Goal: Check status: Check status

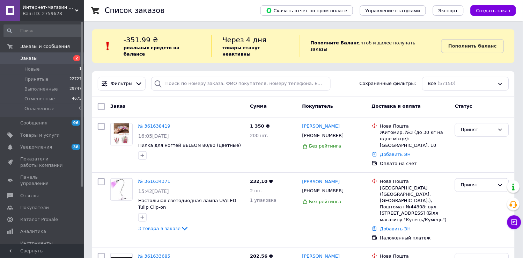
click at [22, 57] on span "Заказы" at bounding box center [28, 58] width 17 height 6
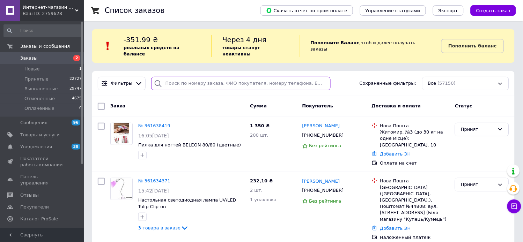
click at [174, 79] on input "search" at bounding box center [241, 84] width 180 height 14
type input "4116"
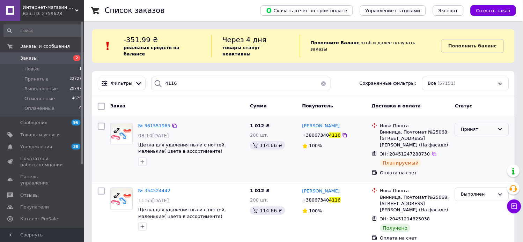
click at [470, 123] on div "Принят" at bounding box center [482, 130] width 54 height 14
click at [469, 138] on li "Выполнен" at bounding box center [481, 144] width 53 height 13
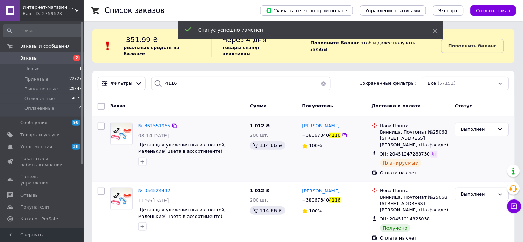
click at [431, 152] on icon at bounding box center [434, 155] width 6 height 6
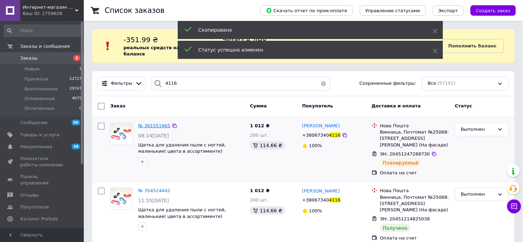
click at [155, 123] on span "№ 361551965" at bounding box center [154, 125] width 32 height 5
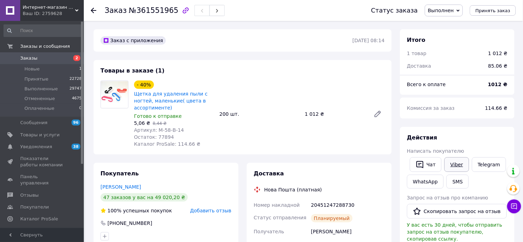
click at [455, 172] on link "Viber" at bounding box center [456, 164] width 24 height 15
click at [28, 57] on span "Заказы" at bounding box center [28, 58] width 17 height 6
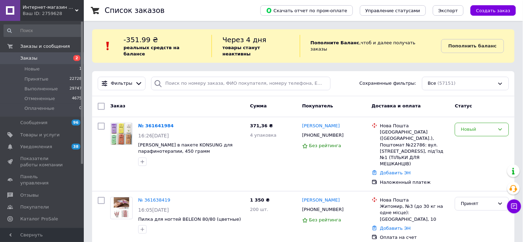
drag, startPoint x: 222, startPoint y: 59, endPoint x: 192, endPoint y: 42, distance: 34.2
click at [192, 42] on div "-351.99 ₴ реальных средств на балансе" at bounding box center [168, 46] width 88 height 22
click at [184, 84] on input "search" at bounding box center [241, 84] width 180 height 14
click at [172, 78] on input "search" at bounding box center [241, 84] width 180 height 14
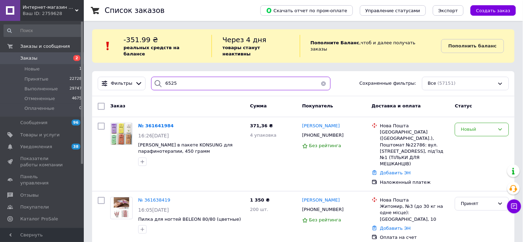
type input "6525"
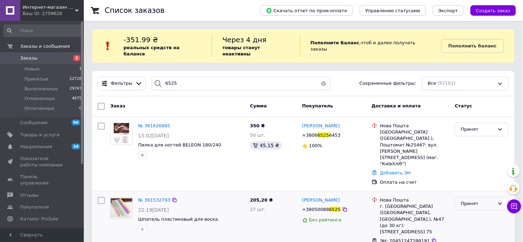
click at [472, 200] on div "Принят" at bounding box center [478, 203] width 34 height 7
click at [466, 212] on li "Выполнен" at bounding box center [481, 218] width 53 height 13
click at [431, 238] on icon at bounding box center [434, 241] width 6 height 6
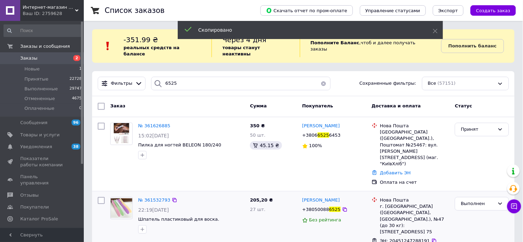
click at [315, 207] on span "+38050088" at bounding box center [315, 209] width 27 height 5
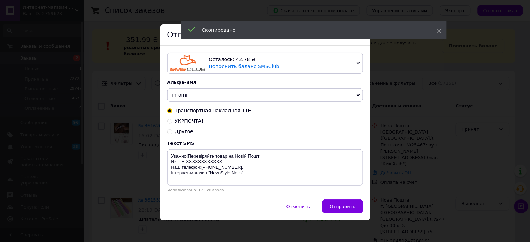
click at [401, 135] on div "× Отправка SMS Осталось: 42.78 ₴ Пополнить баланс SMSClub Подключить LetsAds Ал…" at bounding box center [265, 121] width 530 height 242
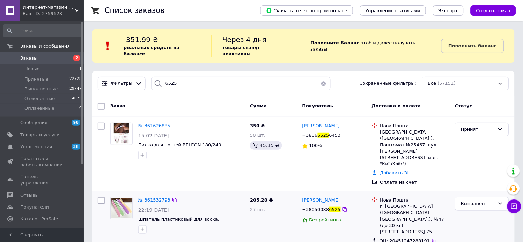
click at [156, 198] on span "№ 361532793" at bounding box center [154, 200] width 32 height 5
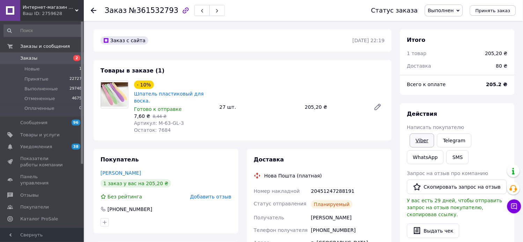
click at [424, 148] on link "Viber" at bounding box center [422, 141] width 24 height 14
click at [28, 54] on link "Заказы 2" at bounding box center [43, 58] width 86 height 12
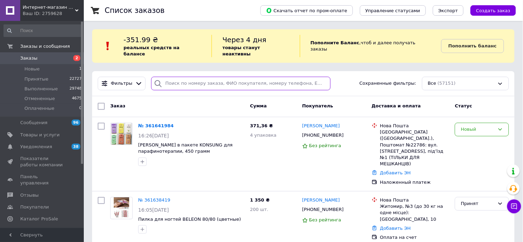
click at [186, 77] on input "search" at bounding box center [241, 84] width 180 height 14
type input "0103"
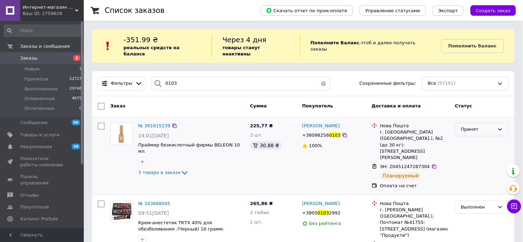
click at [477, 126] on div "Принят" at bounding box center [478, 129] width 34 height 7
click at [473, 138] on li "Выполнен" at bounding box center [481, 144] width 53 height 13
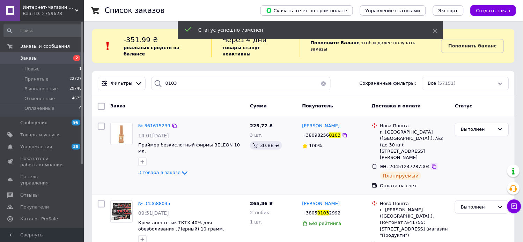
click at [432, 165] on icon at bounding box center [434, 167] width 4 height 4
click at [153, 123] on span "№ 361615239" at bounding box center [154, 125] width 32 height 5
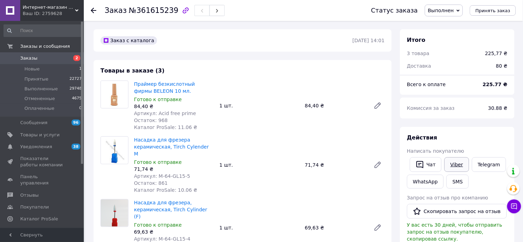
click at [461, 172] on link "Viber" at bounding box center [456, 164] width 24 height 15
click at [25, 58] on span "Заказы" at bounding box center [28, 58] width 17 height 6
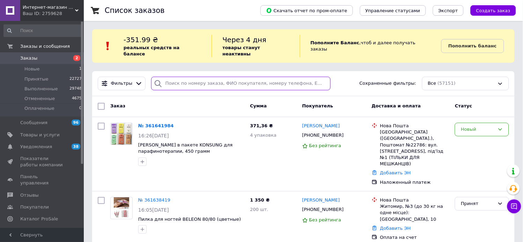
click at [186, 77] on input "search" at bounding box center [241, 84] width 180 height 14
type input "2570"
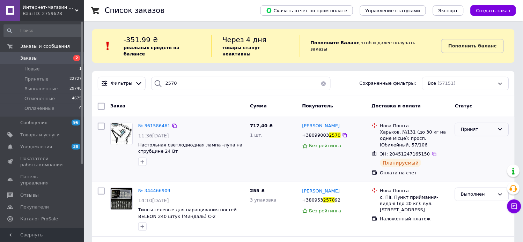
drag, startPoint x: 492, startPoint y: 121, endPoint x: 487, endPoint y: 128, distance: 8.1
click at [491, 126] on div "Принят" at bounding box center [478, 129] width 34 height 7
click at [479, 138] on li "Выполнен" at bounding box center [481, 144] width 53 height 13
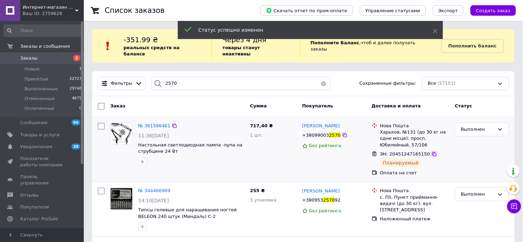
click at [431, 152] on icon at bounding box center [434, 155] width 6 height 6
click at [153, 123] on span "№ 361586461" at bounding box center [154, 125] width 32 height 5
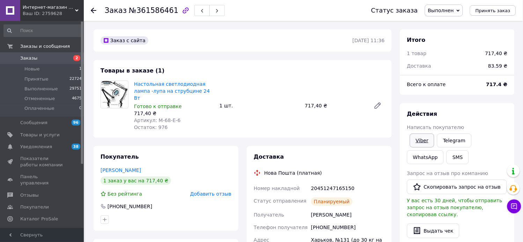
click at [423, 148] on link "Viber" at bounding box center [422, 141] width 24 height 14
click at [29, 58] on span "Заказы" at bounding box center [28, 58] width 17 height 6
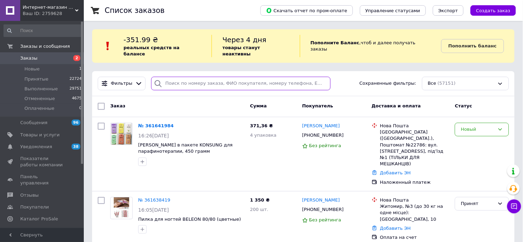
click at [179, 77] on input "search" at bounding box center [241, 84] width 180 height 14
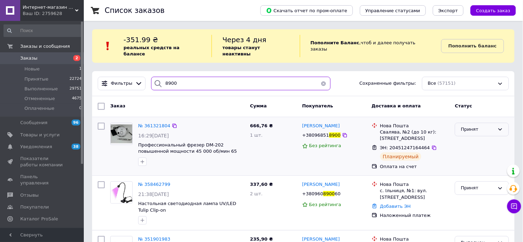
type input "8900"
click at [490, 126] on div "Принят" at bounding box center [478, 129] width 34 height 7
drag, startPoint x: 477, startPoint y: 130, endPoint x: 473, endPoint y: 141, distance: 11.5
click at [470, 138] on li "Выполнен" at bounding box center [481, 144] width 53 height 13
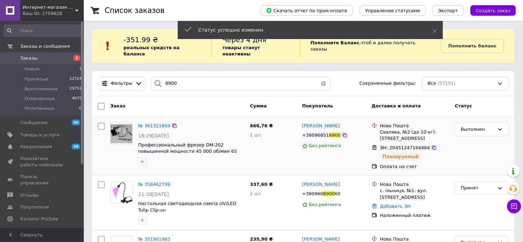
click at [431, 145] on icon at bounding box center [434, 148] width 6 height 6
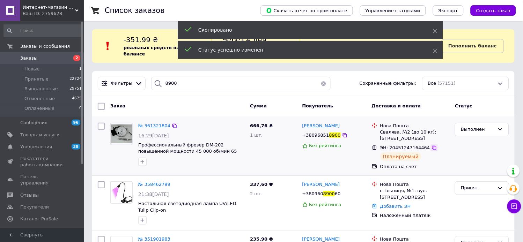
click at [431, 145] on icon at bounding box center [434, 148] width 6 height 6
click at [161, 123] on span "№ 361321804" at bounding box center [154, 125] width 32 height 5
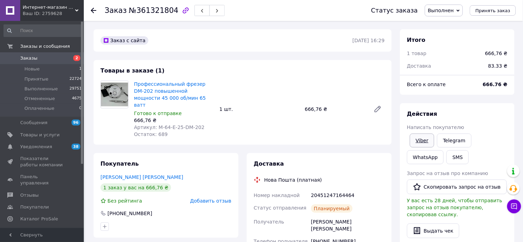
click at [414, 148] on link "Viber" at bounding box center [422, 141] width 24 height 14
click at [23, 55] on span "Заказы" at bounding box center [28, 58] width 17 height 6
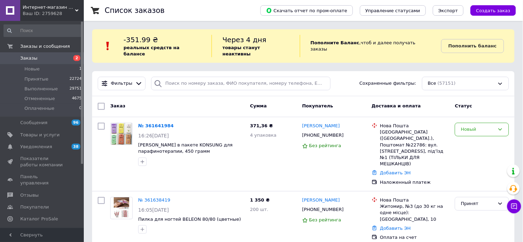
click at [186, 41] on div "-351.99 ₴ реальных средств на балансе" at bounding box center [168, 46] width 88 height 22
click at [193, 77] on input "search" at bounding box center [241, 84] width 180 height 14
click at [194, 77] on input "search" at bounding box center [241, 84] width 180 height 14
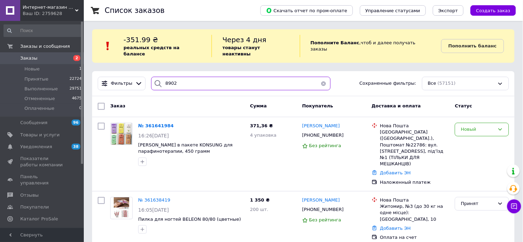
type input "8902"
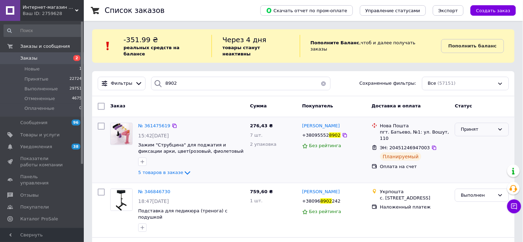
click at [473, 126] on div "Принят" at bounding box center [478, 129] width 34 height 7
click at [472, 138] on li "Выполнен" at bounding box center [481, 144] width 53 height 13
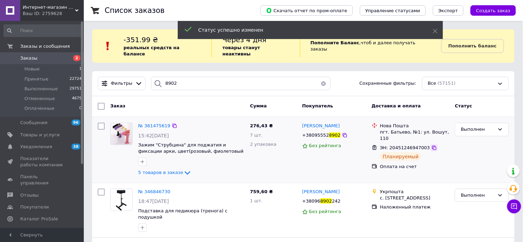
click at [432, 146] on icon at bounding box center [434, 148] width 4 height 4
click at [149, 123] on span "№ 361475619" at bounding box center [154, 125] width 32 height 5
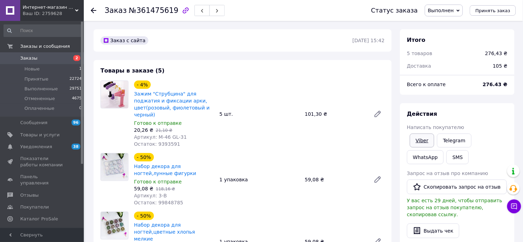
click at [419, 148] on link "Viber" at bounding box center [422, 141] width 24 height 14
click at [22, 58] on span "Заказы" at bounding box center [28, 58] width 17 height 6
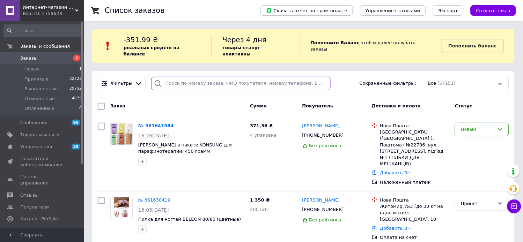
click at [199, 77] on input "search" at bounding box center [241, 84] width 180 height 14
click at [200, 77] on input "search" at bounding box center [241, 84] width 180 height 14
type input "5863"
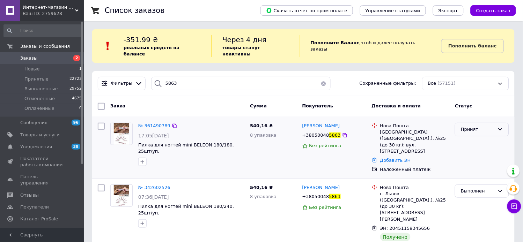
click at [466, 126] on div "Принят" at bounding box center [478, 129] width 34 height 7
click at [474, 138] on li "Выполнен" at bounding box center [481, 144] width 53 height 13
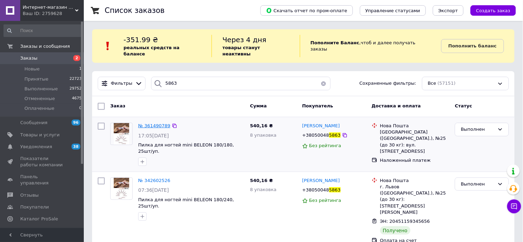
click at [147, 123] on span "№ 361490789" at bounding box center [154, 125] width 32 height 5
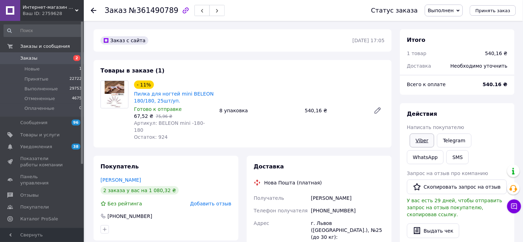
click at [420, 148] on link "Viber" at bounding box center [422, 141] width 24 height 14
click at [25, 58] on span "Заказы" at bounding box center [28, 58] width 17 height 6
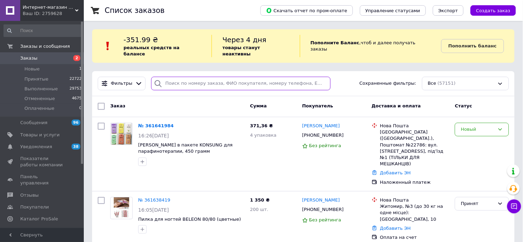
click at [172, 77] on input "search" at bounding box center [241, 84] width 180 height 14
type input "1008"
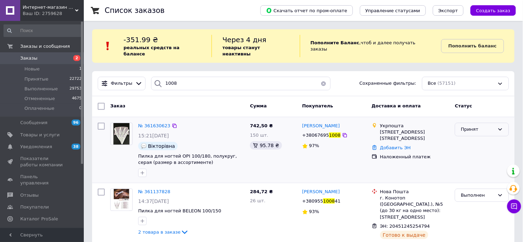
click at [478, 126] on div "Принят" at bounding box center [478, 129] width 34 height 7
click at [472, 139] on li "Выполнен" at bounding box center [481, 144] width 53 height 13
click at [155, 122] on div "№ 361630623" at bounding box center [155, 126] width 34 height 8
click at [155, 123] on span "№ 361630623" at bounding box center [154, 125] width 32 height 5
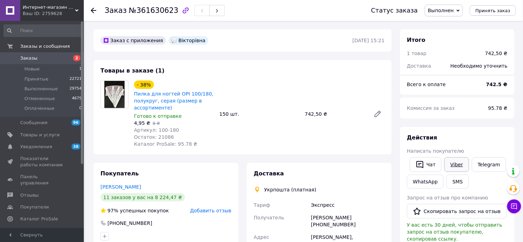
click at [461, 172] on link "Viber" at bounding box center [456, 164] width 24 height 15
click at [26, 58] on span "Заказы" at bounding box center [28, 58] width 17 height 6
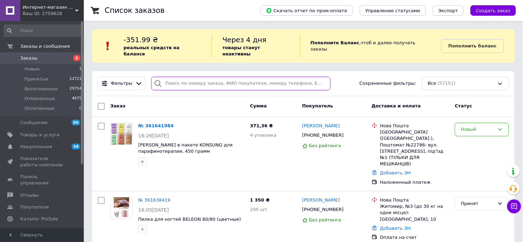
click at [226, 77] on input "search" at bounding box center [241, 84] width 180 height 14
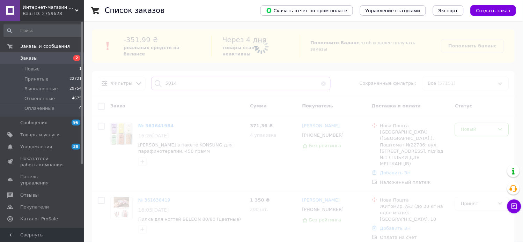
type input "5014"
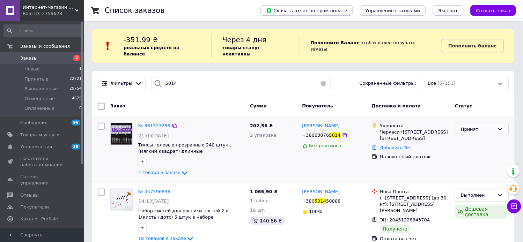
click at [486, 126] on div "Принят" at bounding box center [478, 129] width 34 height 7
click at [479, 138] on li "Выполнен" at bounding box center [481, 144] width 53 height 13
click at [150, 123] on span "№ 361523256" at bounding box center [154, 125] width 32 height 5
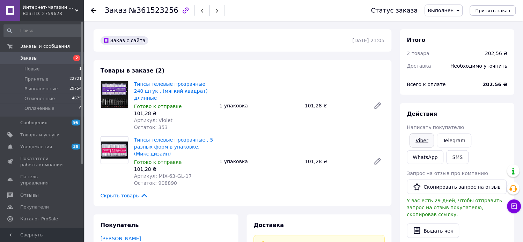
click at [431, 148] on link "Viber" at bounding box center [422, 141] width 24 height 14
click at [24, 56] on span "Заказы" at bounding box center [28, 58] width 17 height 6
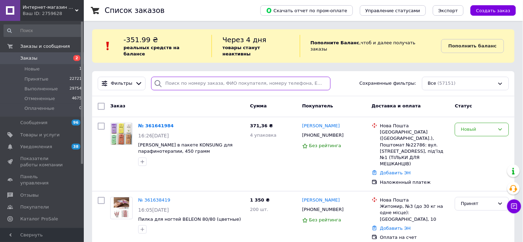
click at [200, 80] on input "search" at bounding box center [241, 84] width 180 height 14
type input "1857"
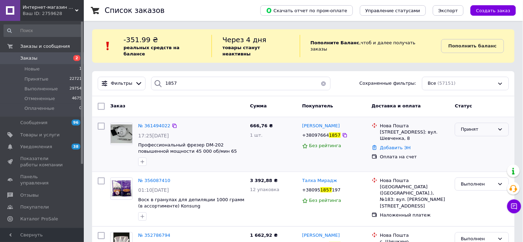
click at [473, 126] on div "Принят" at bounding box center [478, 129] width 34 height 7
click at [473, 138] on li "Выполнен" at bounding box center [481, 144] width 53 height 13
click at [150, 123] on span "№ 361494022" at bounding box center [154, 125] width 32 height 5
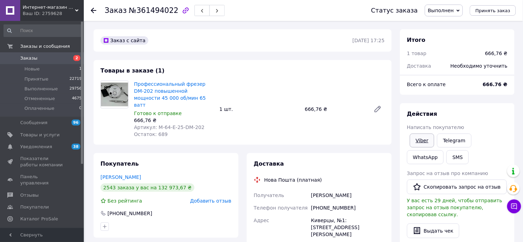
click at [425, 147] on link "Viber" at bounding box center [422, 141] width 24 height 14
click at [25, 57] on span "Заказы" at bounding box center [28, 58] width 17 height 6
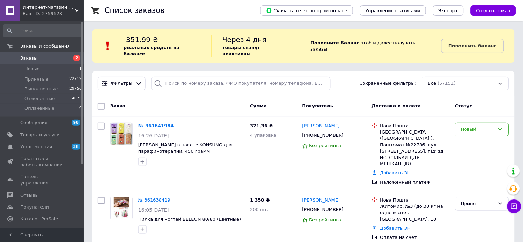
click at [189, 37] on div "-351.99 ₴ реальных средств на балансе" at bounding box center [168, 46] width 88 height 22
click at [189, 79] on input "search" at bounding box center [241, 84] width 180 height 14
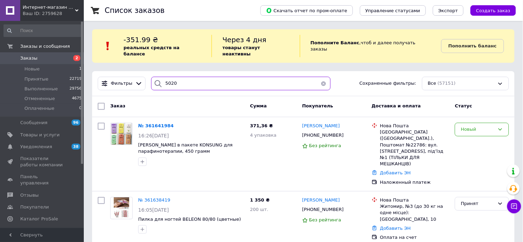
type input "5020"
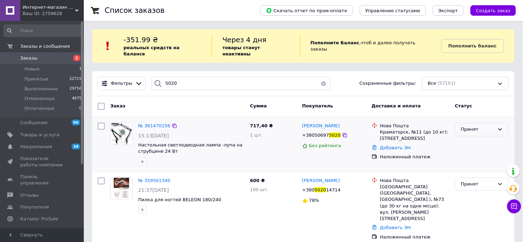
click at [468, 126] on div "Принят" at bounding box center [478, 129] width 34 height 7
click at [469, 142] on li "Выполнен" at bounding box center [481, 144] width 53 height 13
click at [161, 123] on span "№ 361470156" at bounding box center [154, 125] width 32 height 5
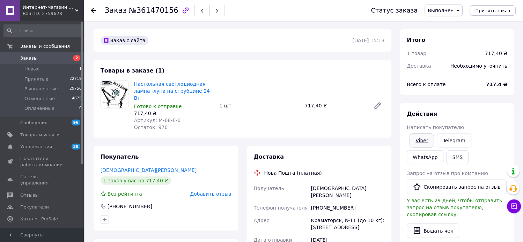
click at [429, 147] on link "Viber" at bounding box center [422, 141] width 24 height 14
click at [30, 58] on span "Заказы" at bounding box center [28, 58] width 17 height 6
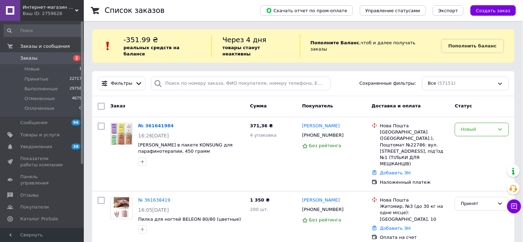
click at [187, 39] on div "-351.99 ₴ реальных средств на балансе" at bounding box center [168, 46] width 88 height 22
click at [182, 81] on input "search" at bounding box center [241, 84] width 180 height 14
click at [179, 80] on input "search" at bounding box center [241, 84] width 180 height 14
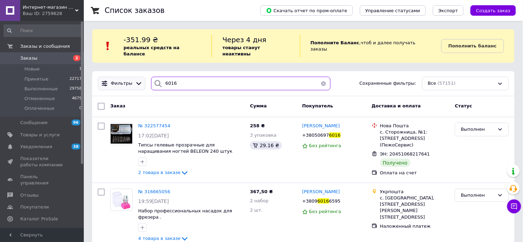
drag, startPoint x: 177, startPoint y: 77, endPoint x: 131, endPoint y: 81, distance: 45.9
click at [131, 81] on div "Фильтры 6016 Сохраненные фильтры: Все (57151)" at bounding box center [303, 84] width 417 height 14
type input "5926"
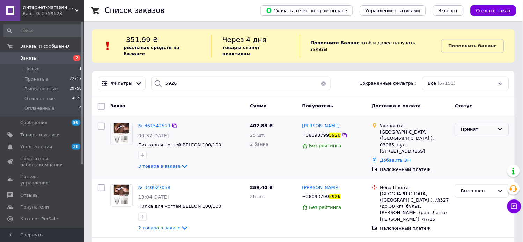
click at [472, 126] on div "Принят" at bounding box center [478, 129] width 34 height 7
click at [469, 138] on li "Выполнен" at bounding box center [481, 144] width 53 height 13
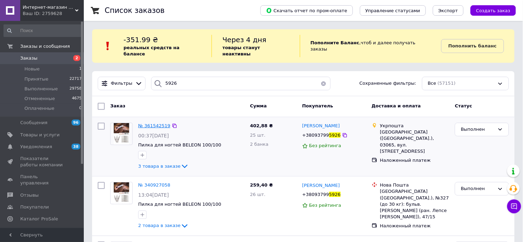
click at [161, 123] on span "№ 361542519" at bounding box center [154, 125] width 32 height 5
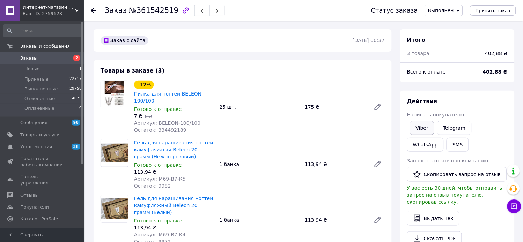
click at [430, 135] on link "Viber" at bounding box center [422, 128] width 24 height 14
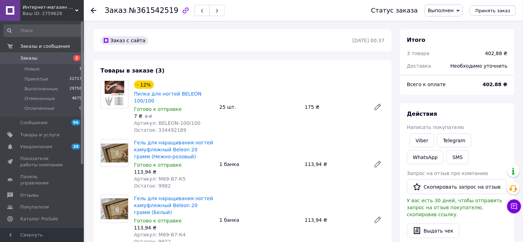
click at [28, 53] on link "Заказы 2" at bounding box center [43, 58] width 86 height 12
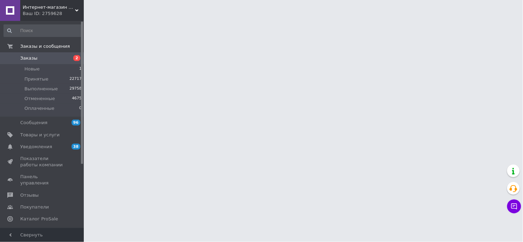
click at [28, 53] on link "Заказы 2" at bounding box center [43, 58] width 86 height 12
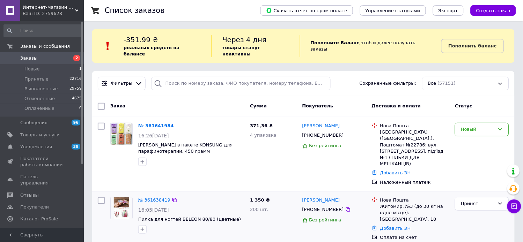
scroll to position [78, 0]
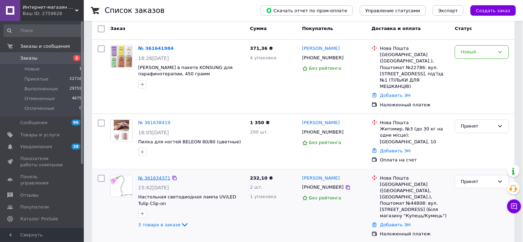
click at [157, 176] on link "№ 361634371" at bounding box center [154, 178] width 32 height 5
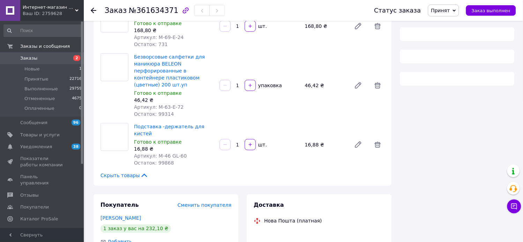
scroll to position [78, 0]
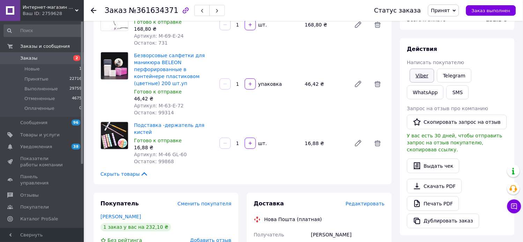
click at [422, 83] on link "Viber" at bounding box center [422, 76] width 24 height 14
click at [25, 61] on span "Заказы" at bounding box center [28, 58] width 17 height 6
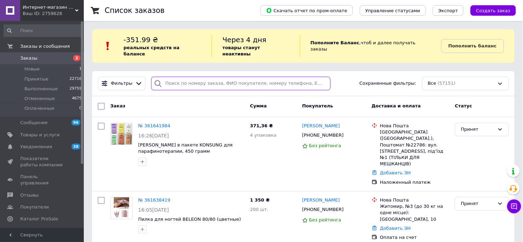
click at [203, 81] on input "search" at bounding box center [241, 84] width 180 height 14
click at [162, 123] on link "№ 361641984" at bounding box center [154, 125] width 32 height 5
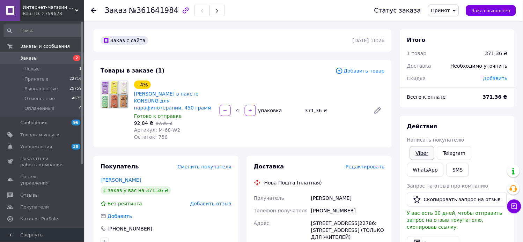
click at [425, 160] on link "Viber" at bounding box center [422, 153] width 24 height 14
